Goal: Task Accomplishment & Management: Manage account settings

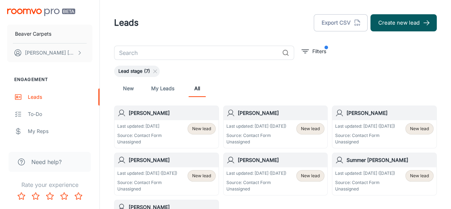
click at [127, 89] on link "New" at bounding box center [128, 88] width 17 height 17
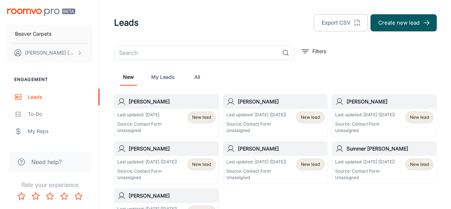
click at [277, 125] on p "Source: Contact Form" at bounding box center [256, 124] width 60 height 6
click at [415, 116] on span "New lead" at bounding box center [419, 117] width 19 height 6
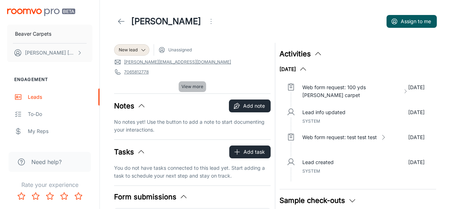
click at [195, 87] on span "View more" at bounding box center [192, 86] width 22 height 6
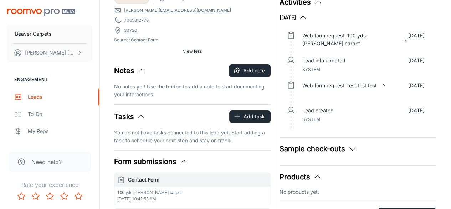
scroll to position [36, 0]
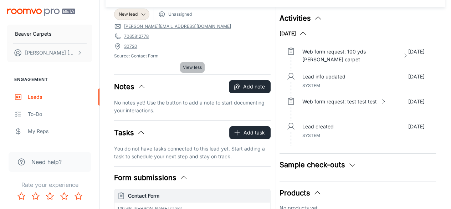
click at [192, 68] on span "View less" at bounding box center [192, 67] width 19 height 6
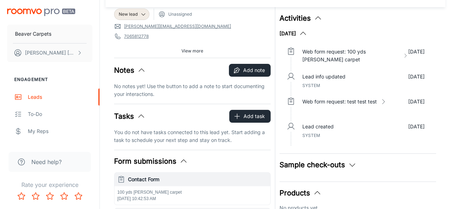
click at [192, 68] on div "Notes Add note" at bounding box center [192, 70] width 156 height 13
click at [191, 50] on span "View more" at bounding box center [192, 51] width 22 height 6
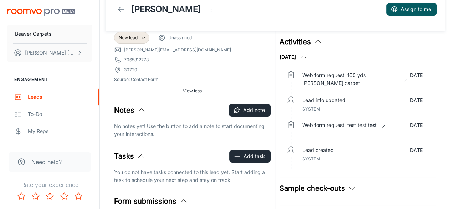
scroll to position [0, 0]
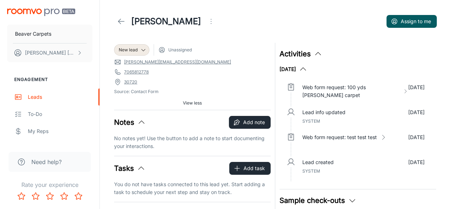
click at [188, 50] on span "Unassigned" at bounding box center [180, 50] width 24 height 6
click at [132, 50] on span "New lead" at bounding box center [128, 50] width 19 height 6
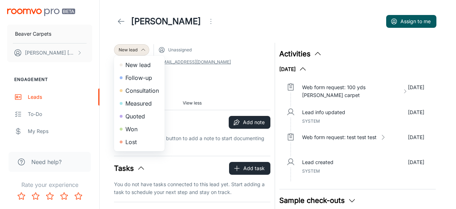
click at [223, 73] on div at bounding box center [228, 104] width 456 height 209
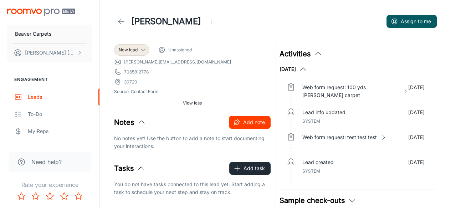
click at [256, 120] on button "Add note" at bounding box center [250, 122] width 42 height 13
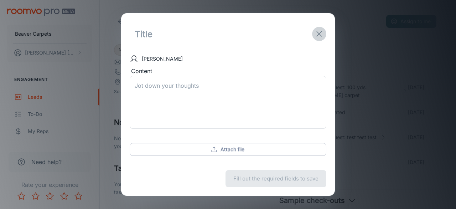
click at [316, 32] on icon "exit" at bounding box center [319, 34] width 9 height 9
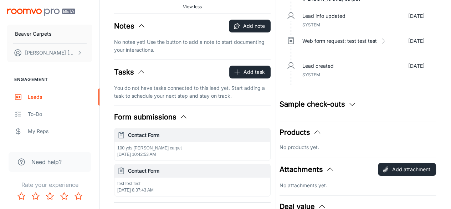
scroll to position [107, 0]
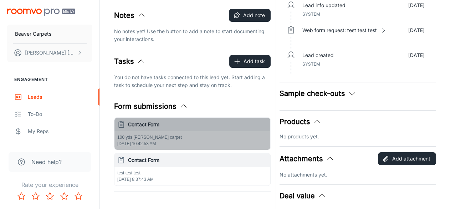
click at [147, 134] on p "100 yds [PERSON_NAME] carpet" at bounding box center [192, 137] width 150 height 6
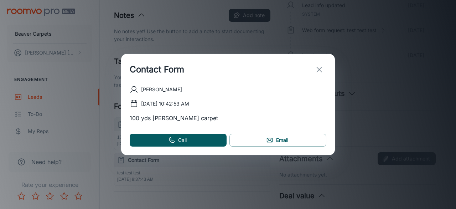
click at [318, 67] on icon "exit" at bounding box center [319, 69] width 9 height 9
